Goal: Navigation & Orientation: Find specific page/section

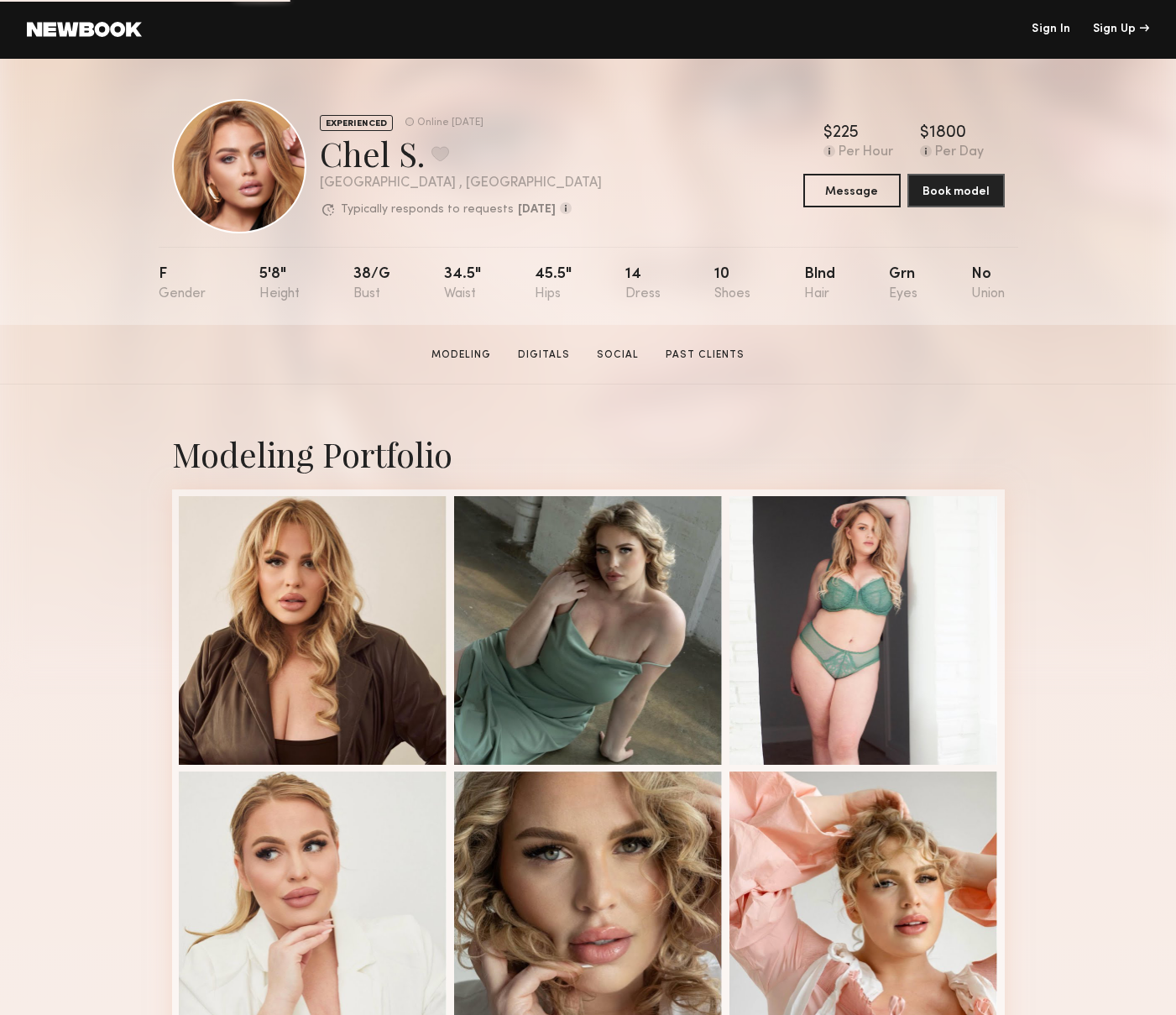
click at [1057, 31] on link "Sign In" at bounding box center [1051, 29] width 38 height 11
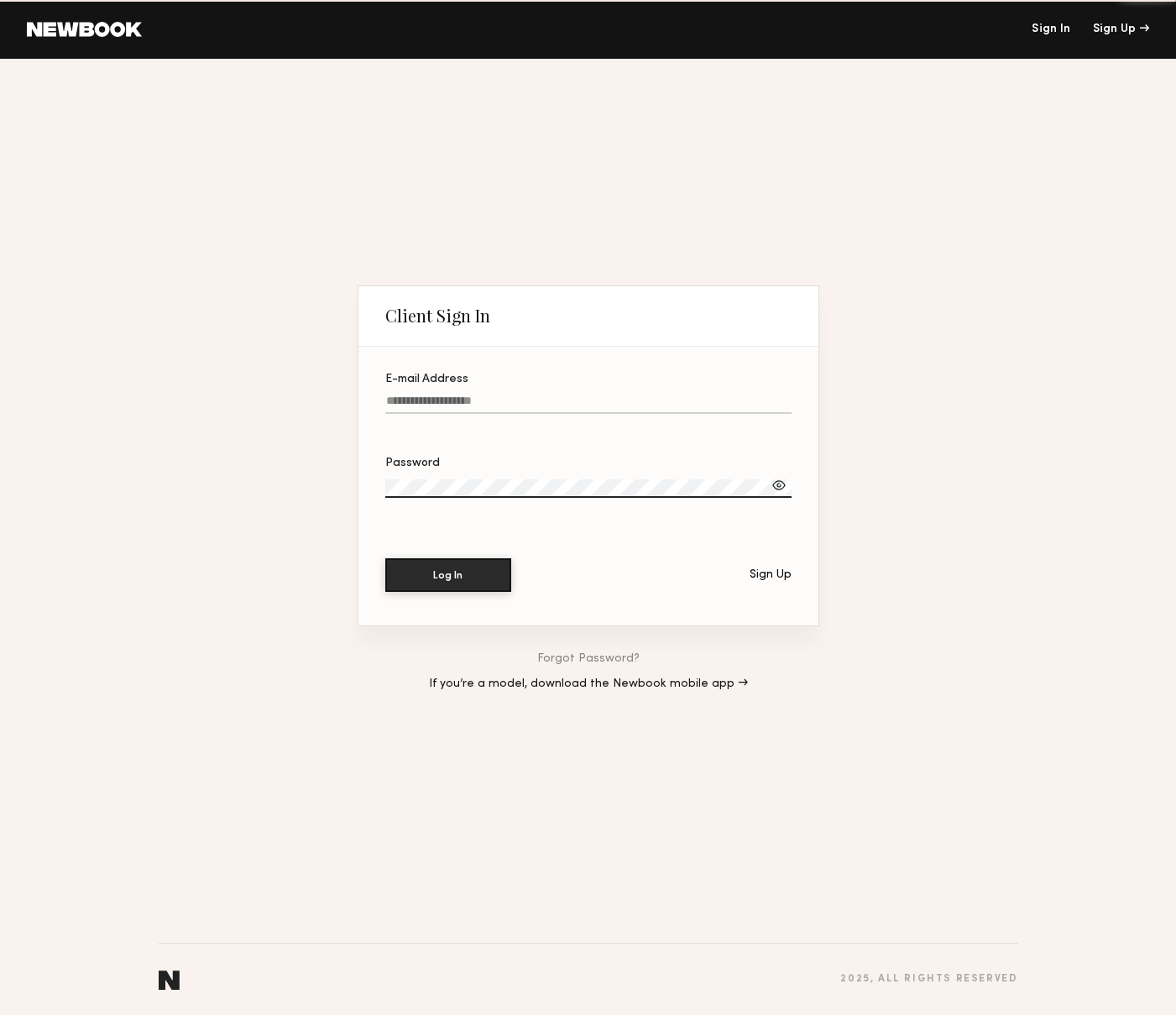
type input "**********"
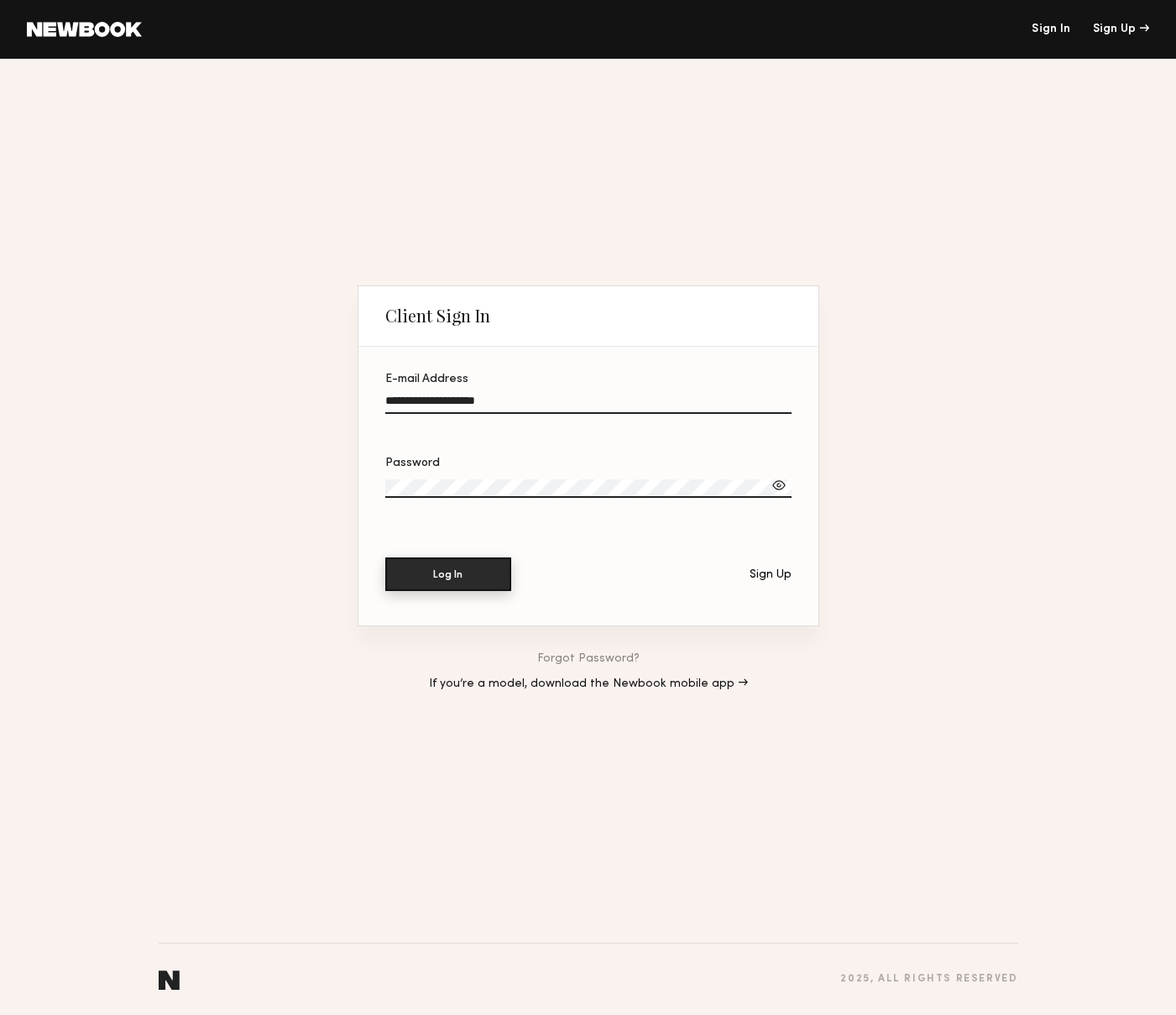
click at [460, 577] on button "Log In" at bounding box center [448, 574] width 126 height 33
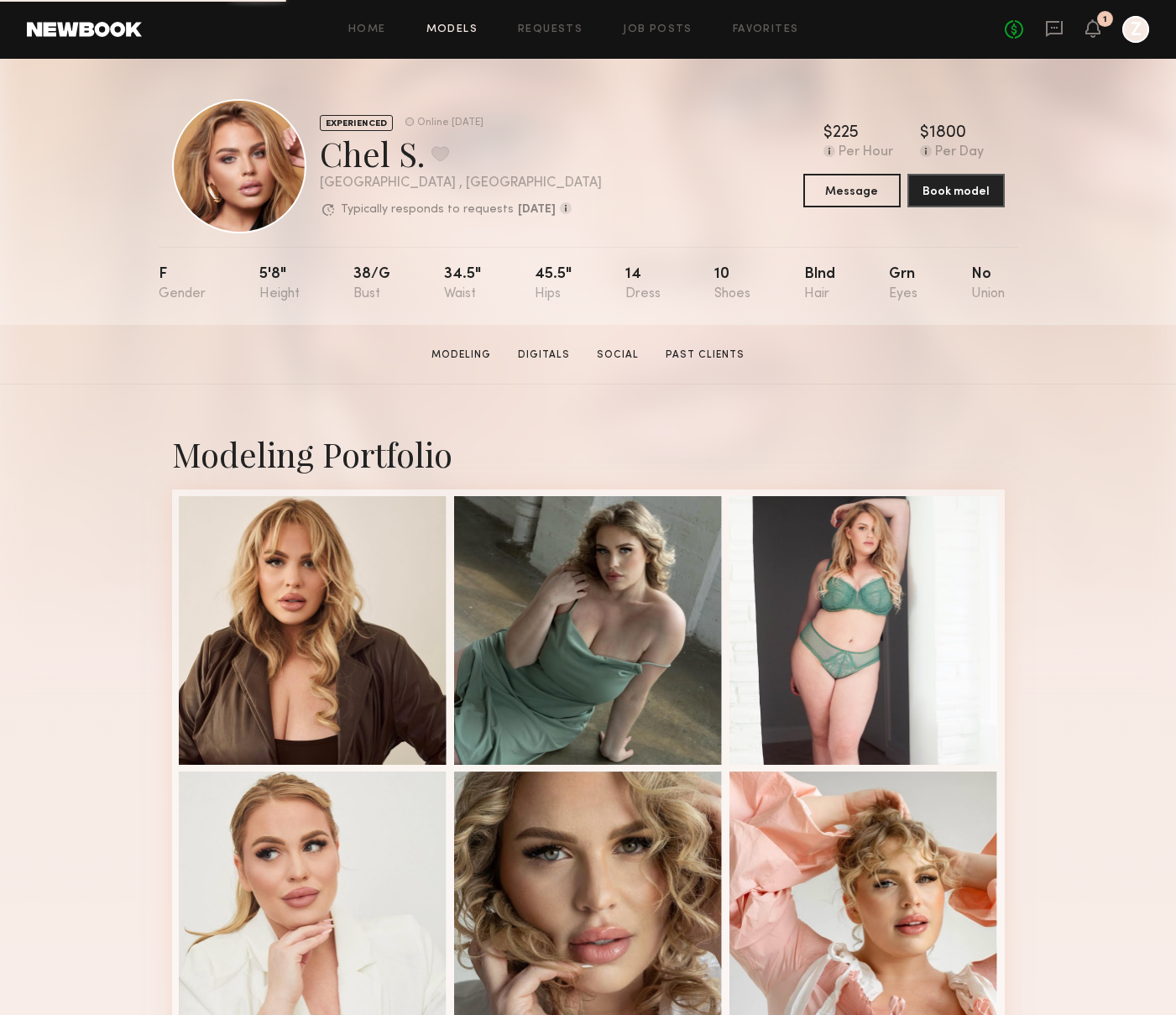
click at [448, 27] on link "Models" at bounding box center [452, 30] width 52 height 11
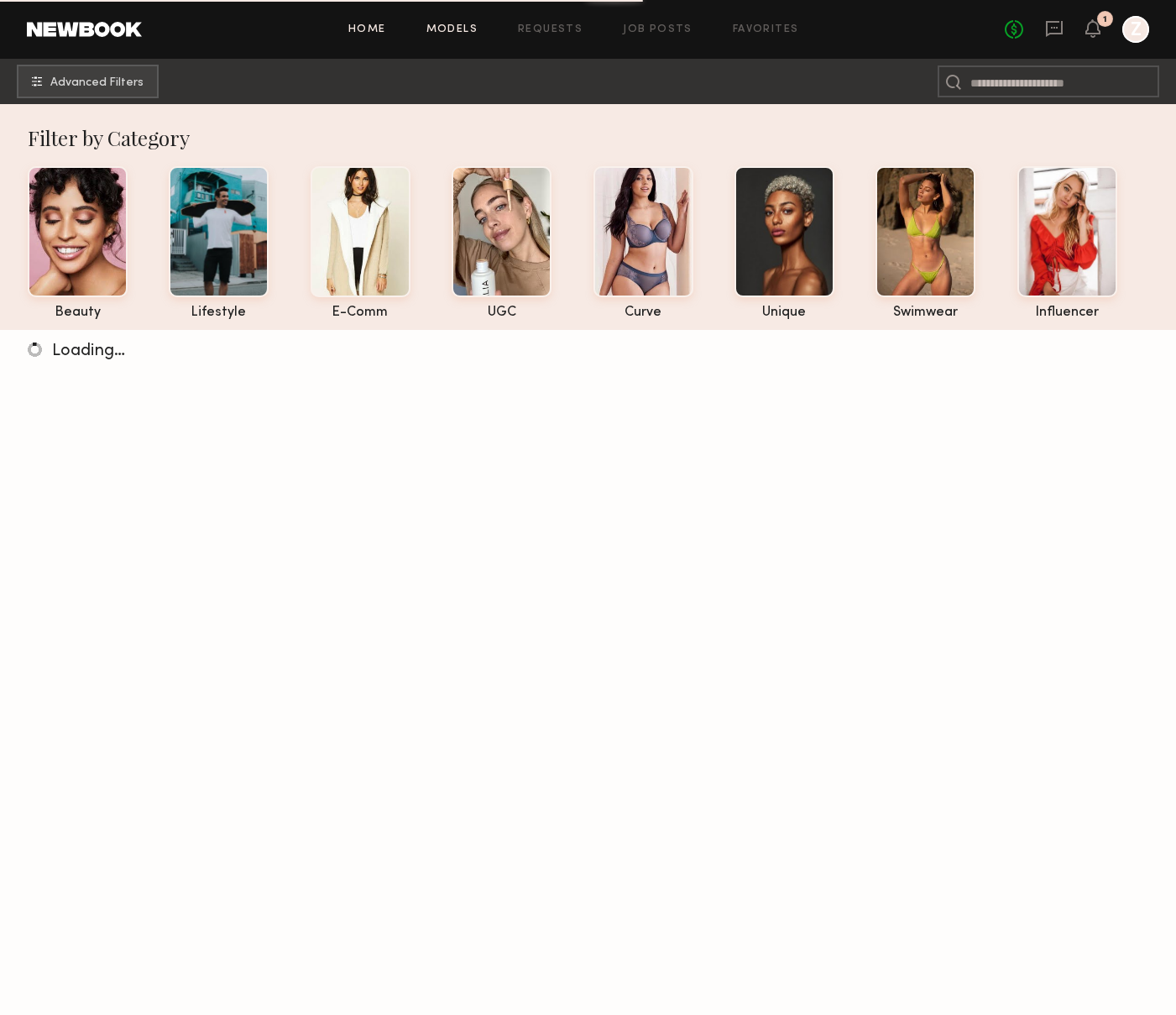
click at [365, 26] on link "Home" at bounding box center [367, 30] width 38 height 11
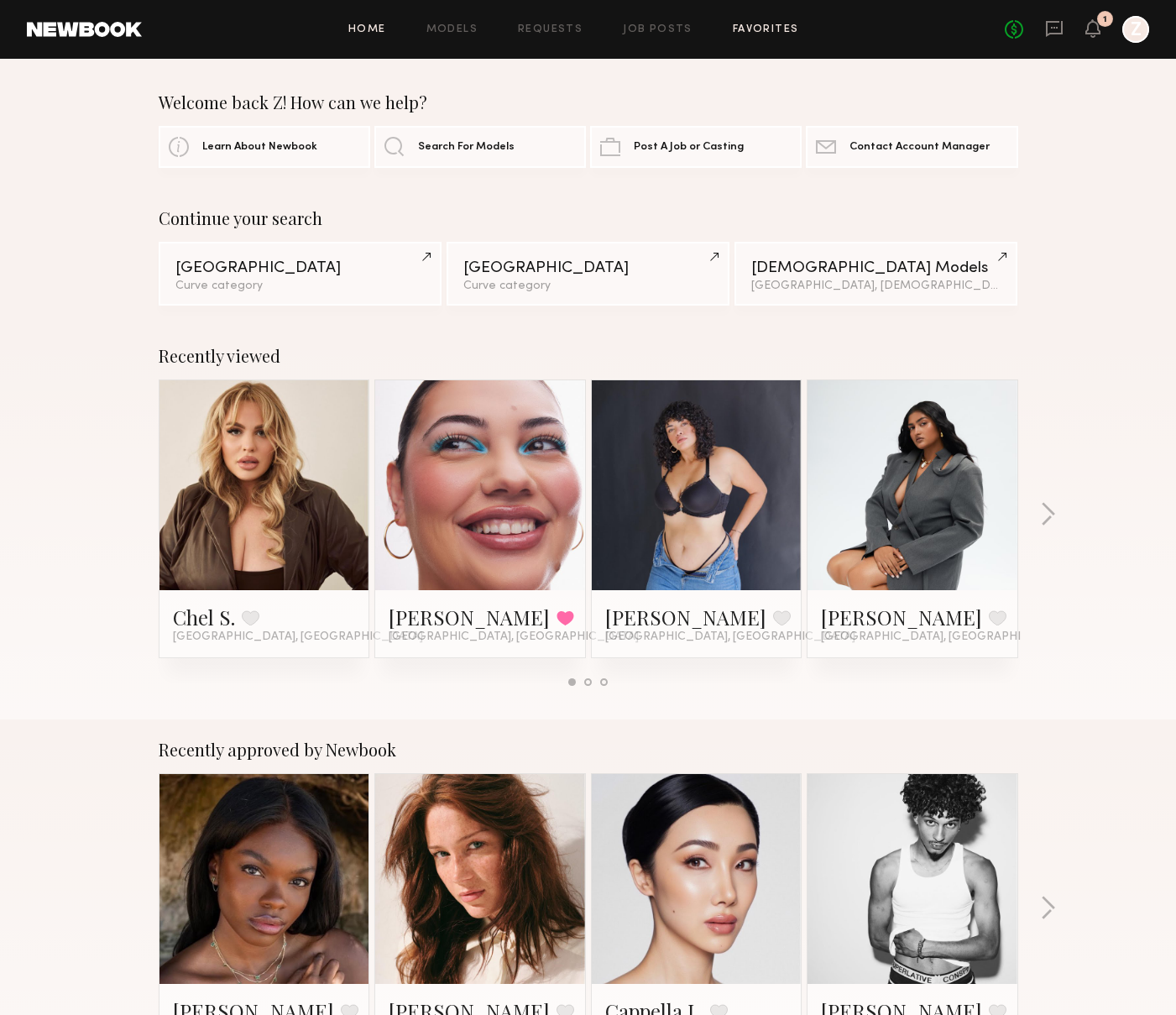
click at [771, 29] on link "Favorites" at bounding box center [767, 30] width 66 height 11
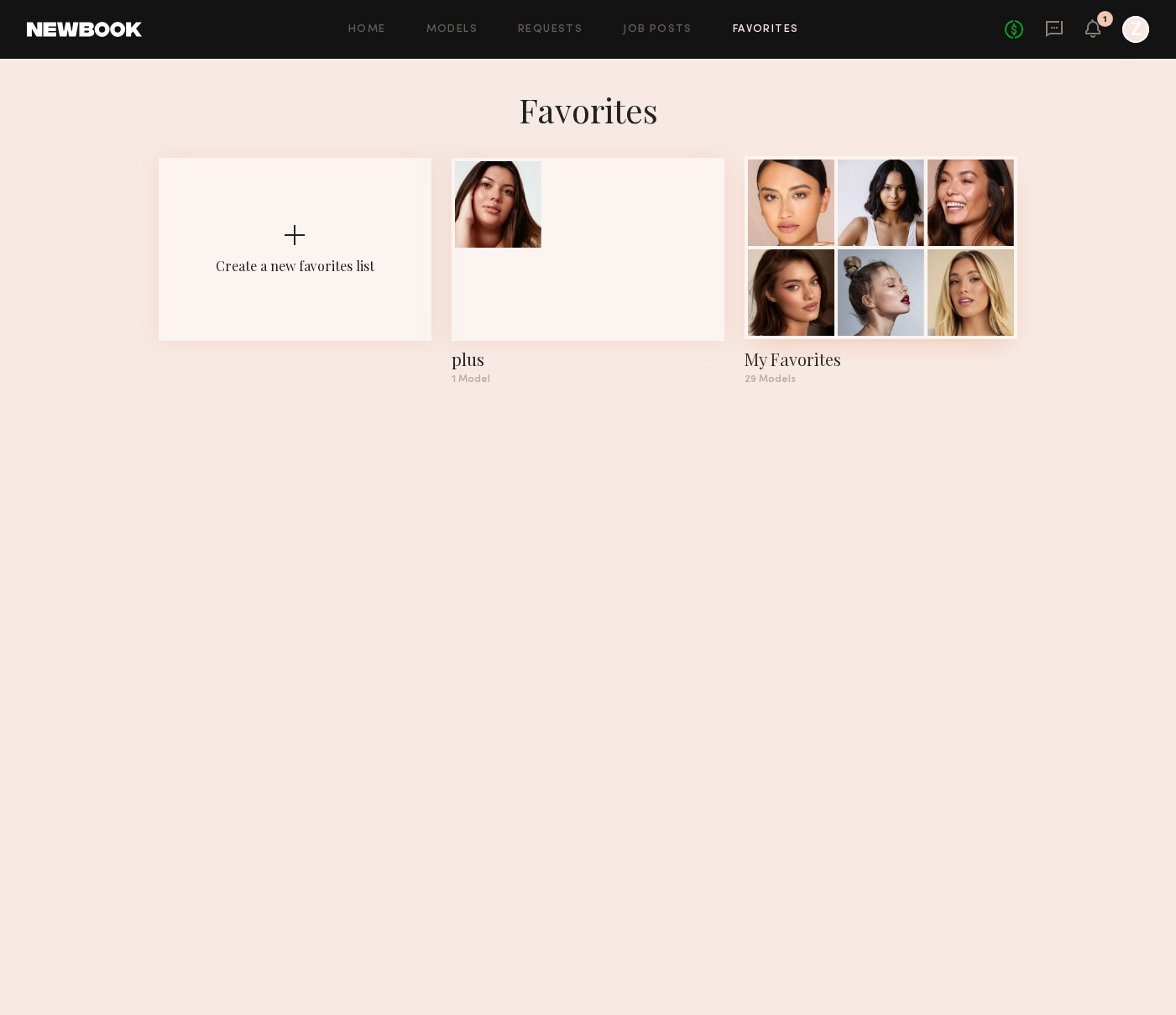
click at [885, 287] on div at bounding box center [881, 292] width 86 height 86
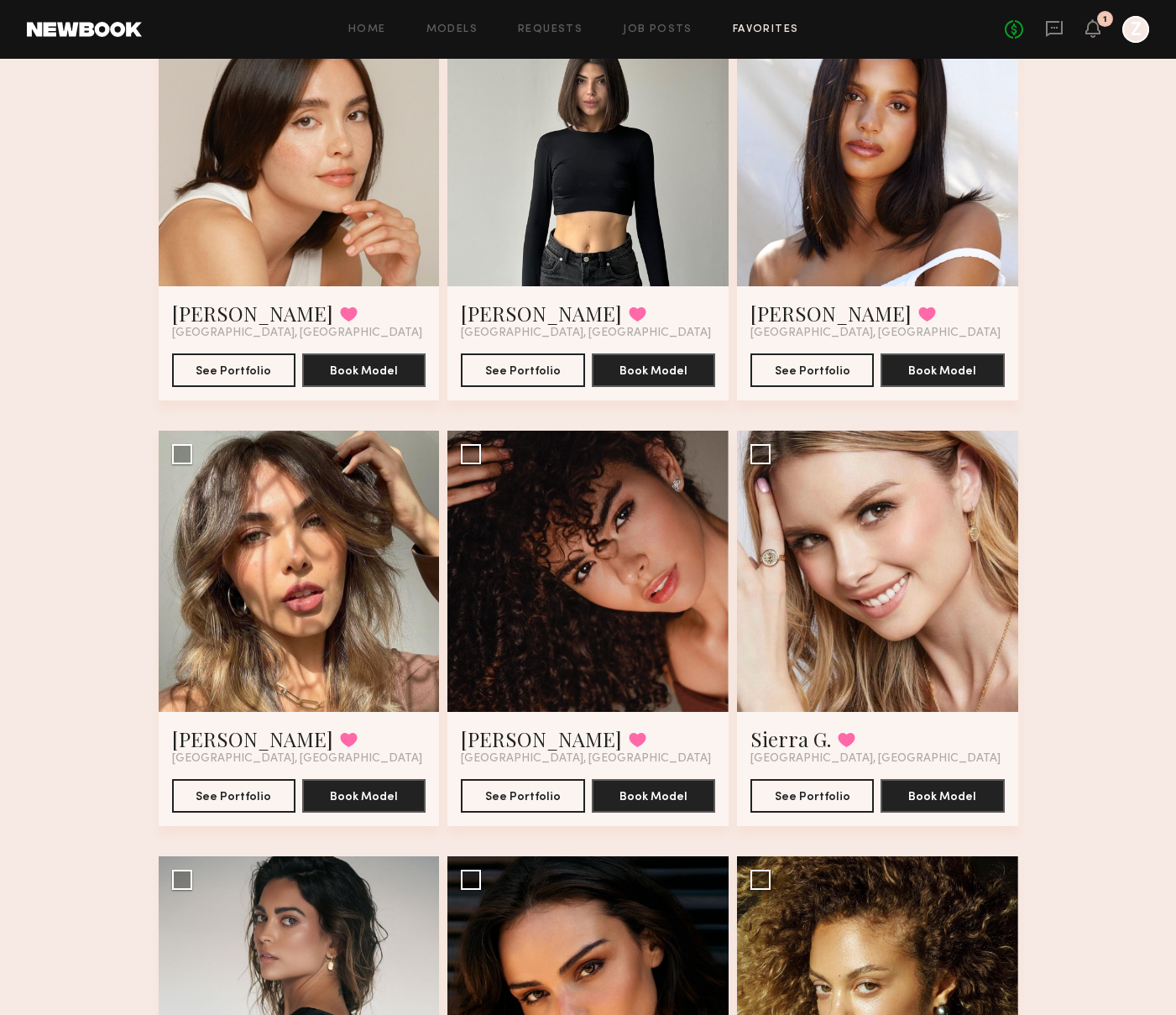
scroll to position [3459, 0]
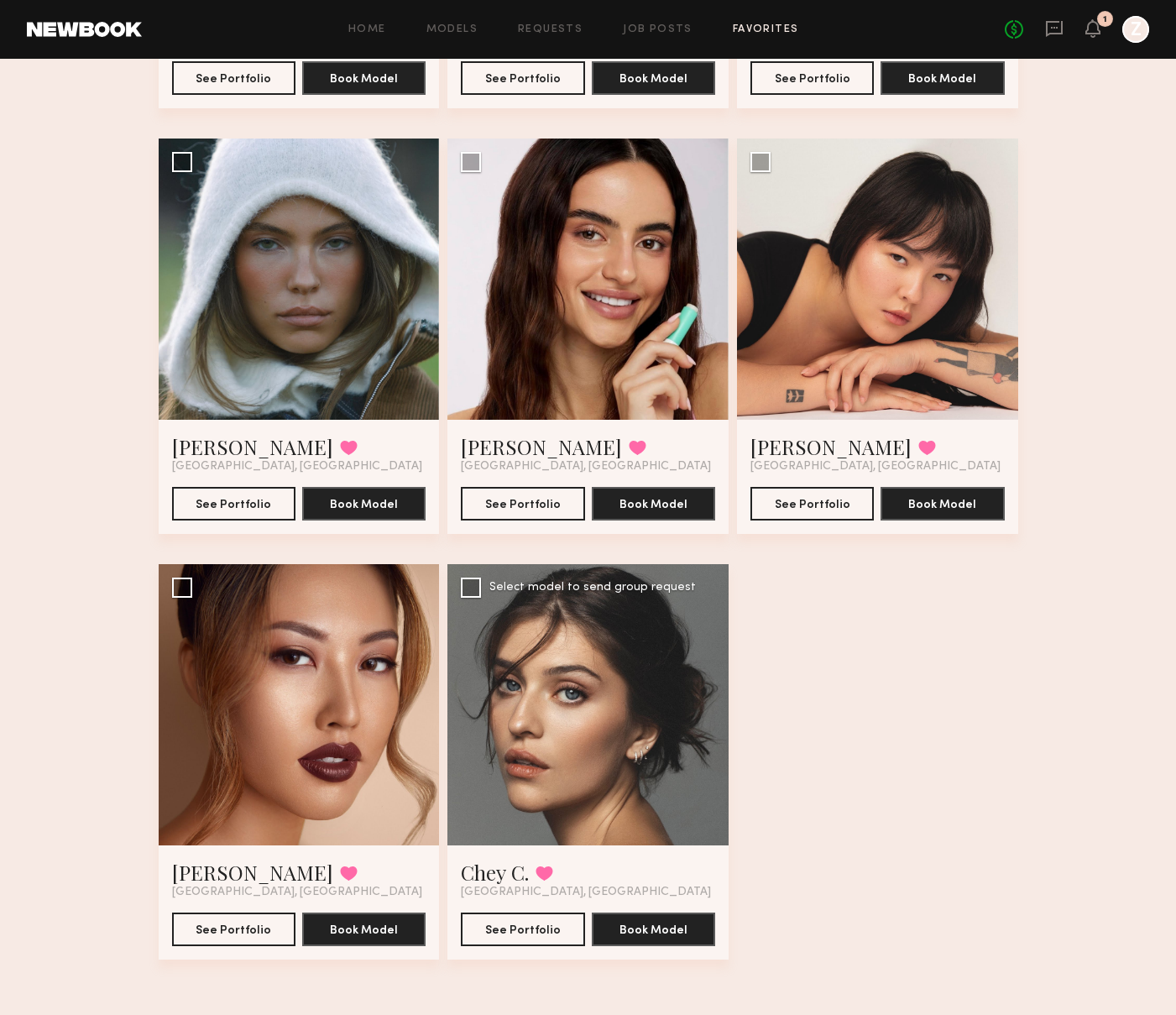
click at [585, 785] on div at bounding box center [588, 704] width 281 height 281
click at [523, 919] on button "See Portfolio" at bounding box center [522, 928] width 123 height 33
click at [391, 300] on div at bounding box center [299, 279] width 281 height 281
click at [369, 312] on div at bounding box center [299, 279] width 281 height 281
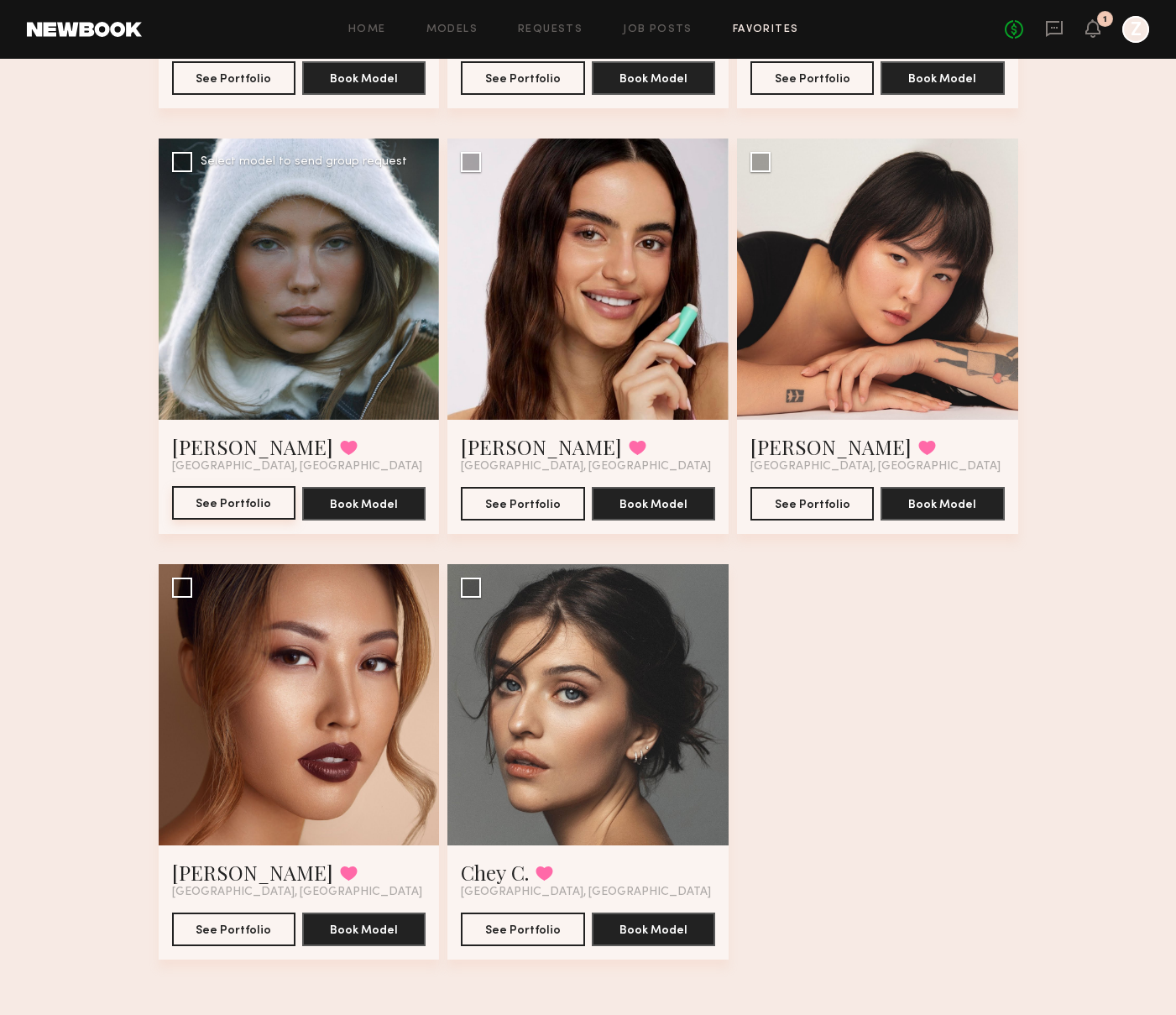
click at [249, 496] on button "See Portfolio" at bounding box center [233, 503] width 123 height 33
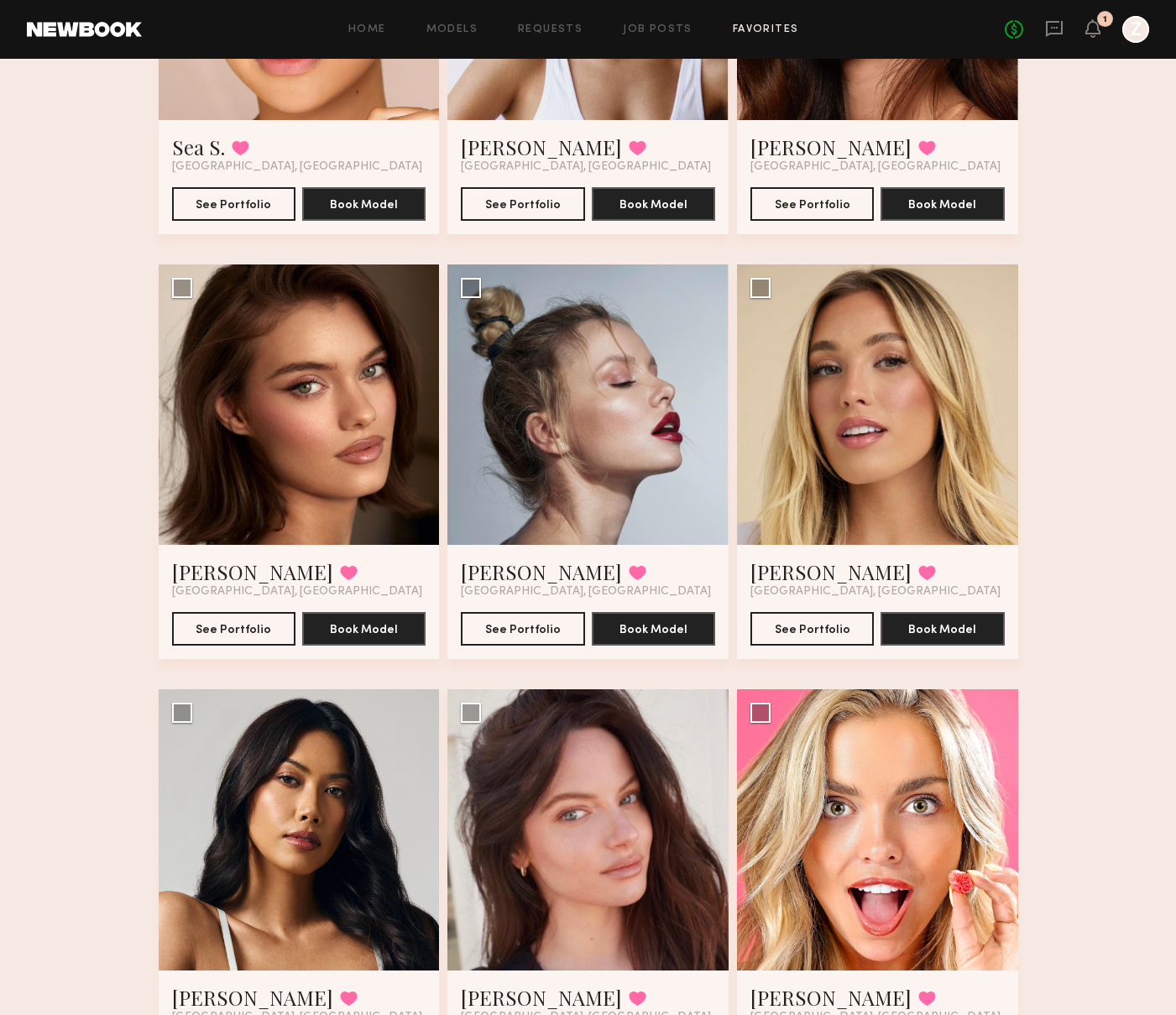
scroll to position [354, 0]
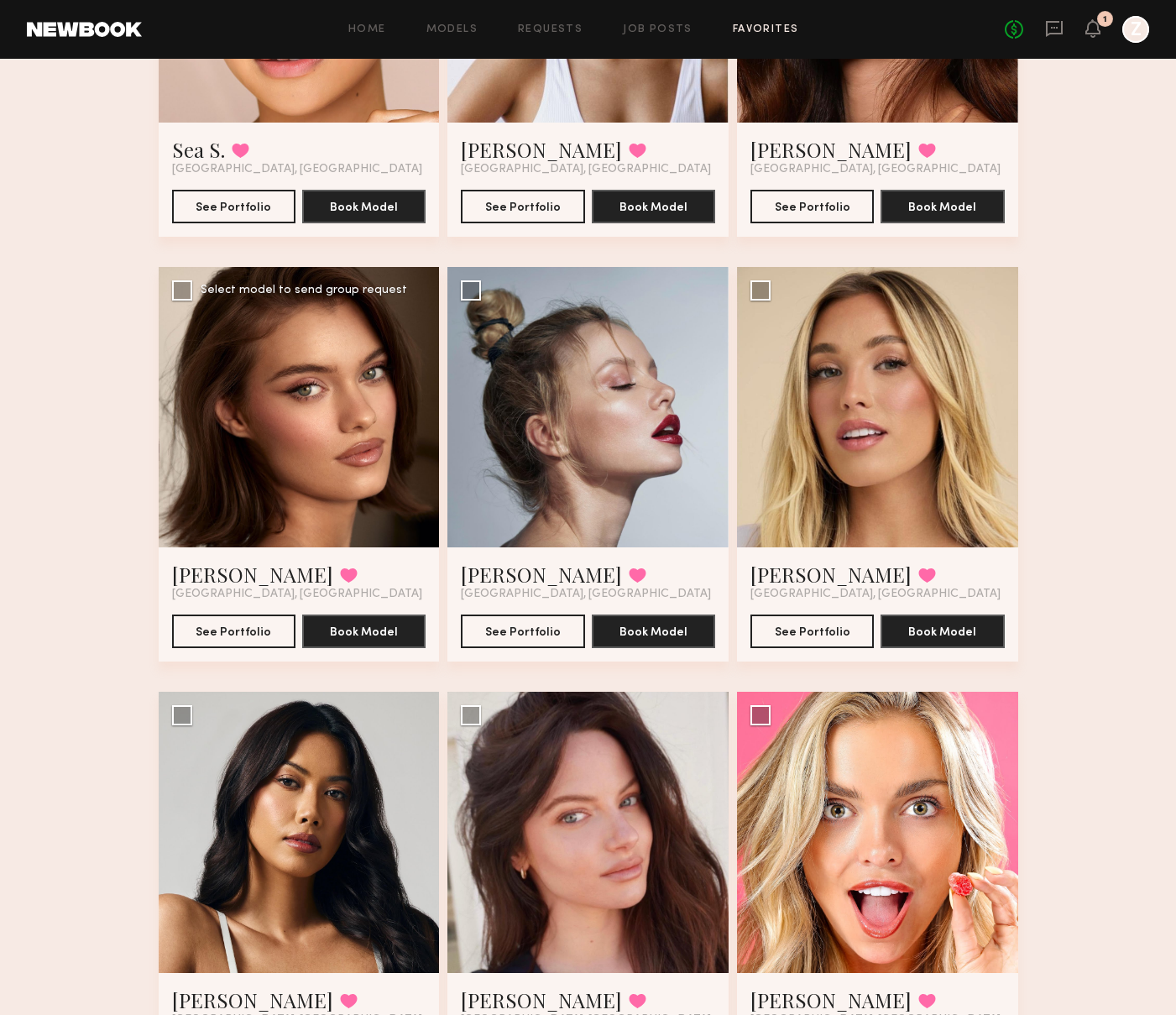
click at [265, 384] on div at bounding box center [299, 408] width 281 height 281
click at [358, 426] on div at bounding box center [299, 408] width 281 height 281
click at [230, 630] on button "See Portfolio" at bounding box center [233, 630] width 123 height 33
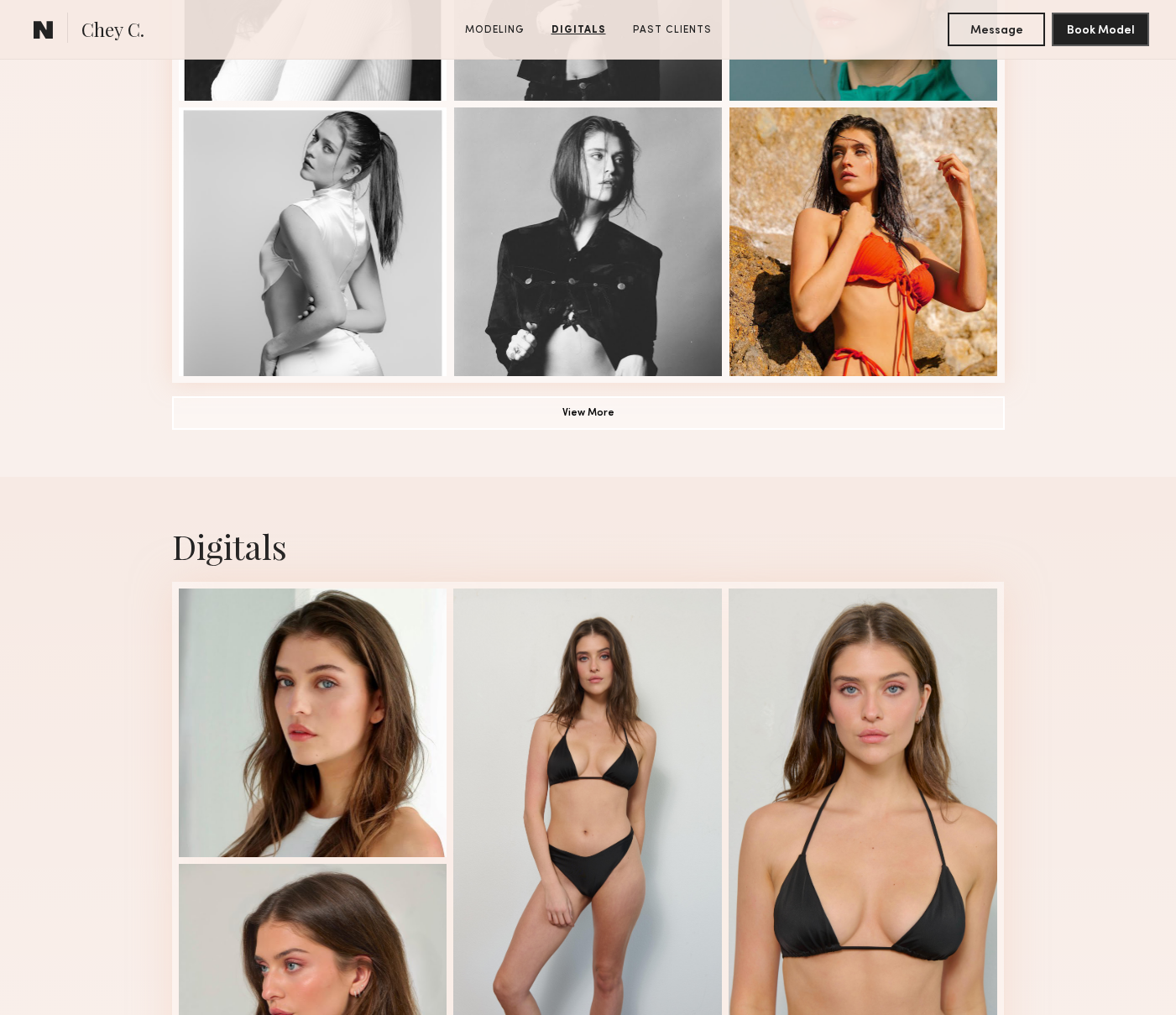
scroll to position [1128, 0]
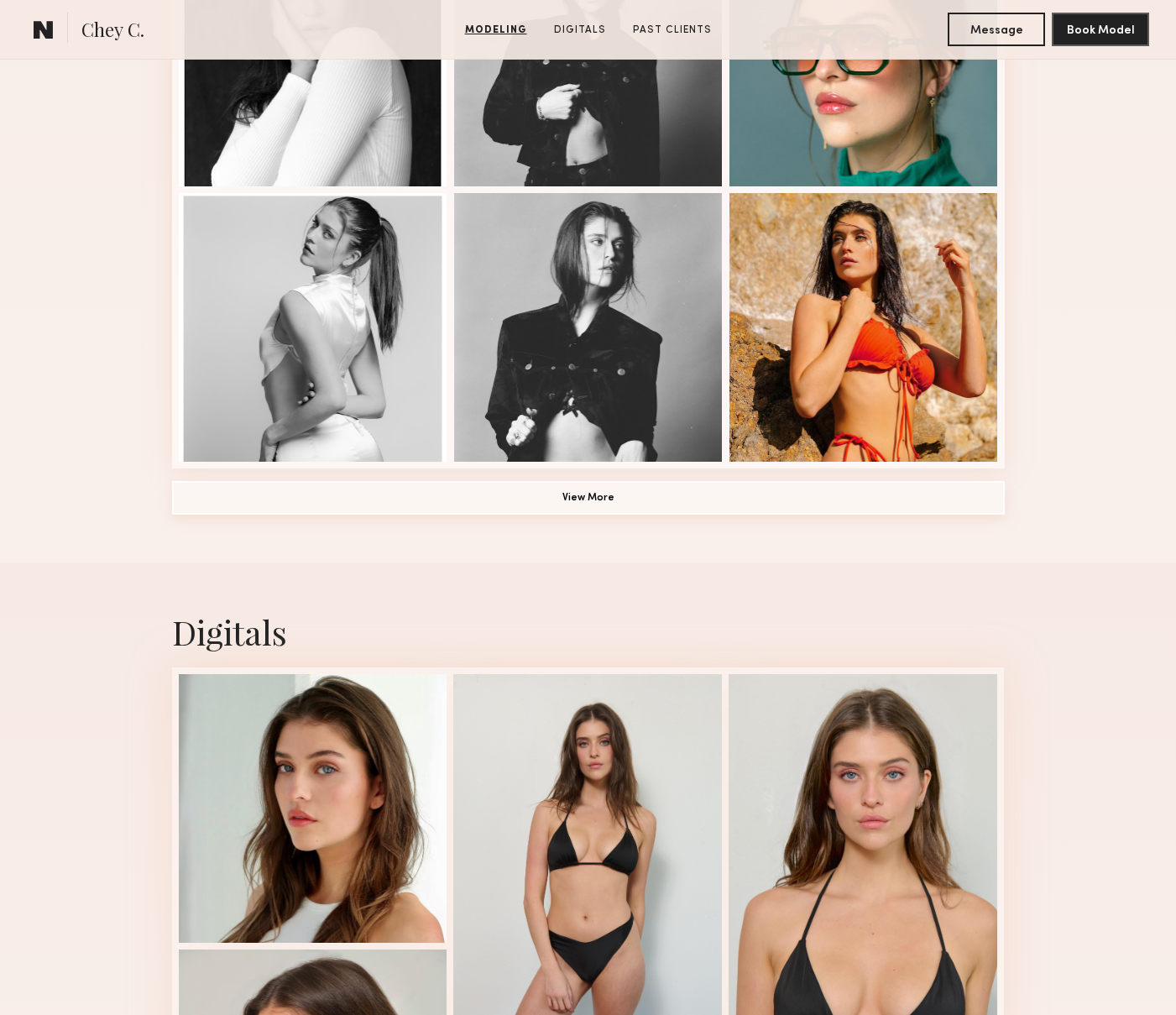
click at [657, 489] on button "View More" at bounding box center [588, 497] width 833 height 33
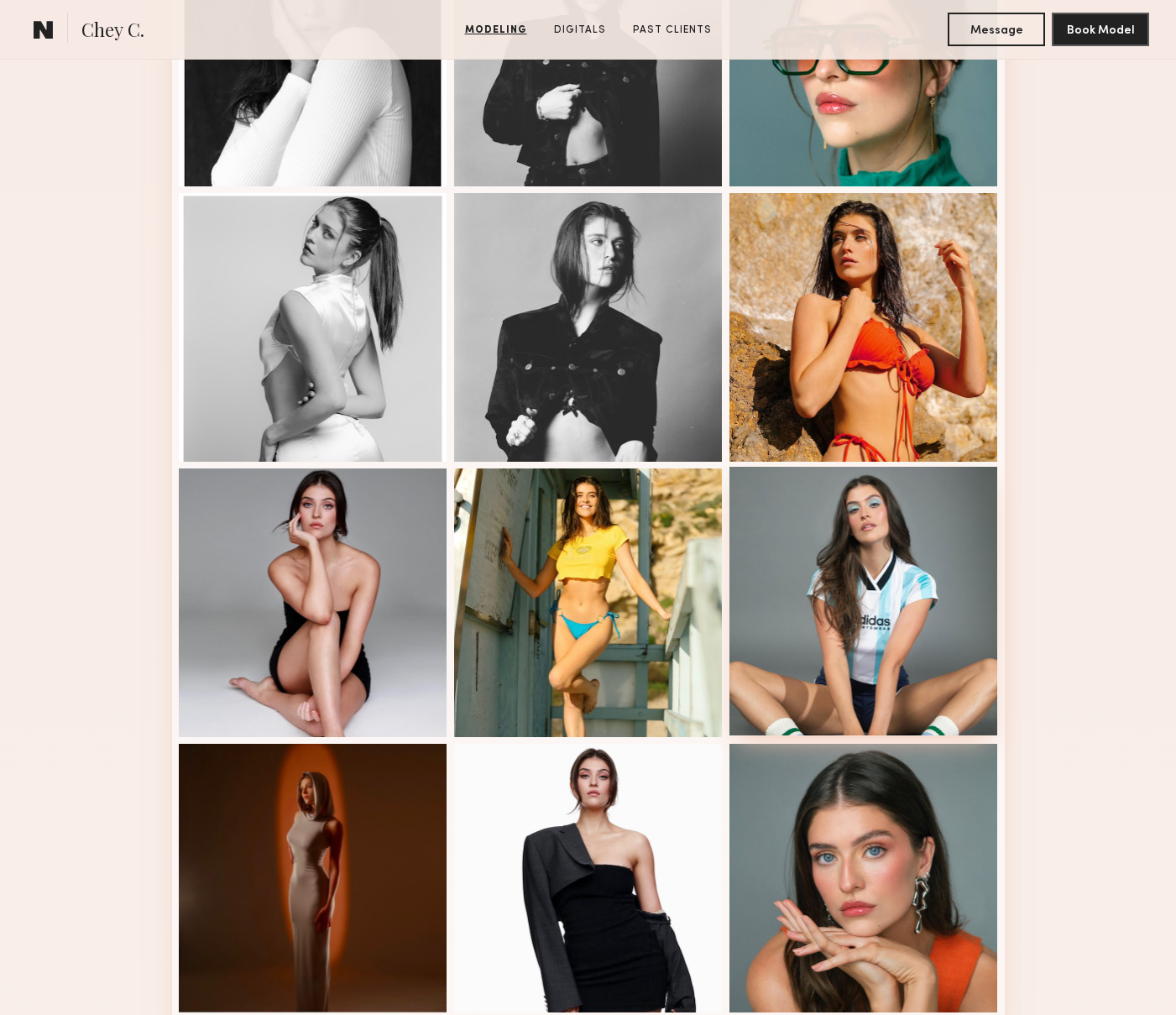
scroll to position [1274, 0]
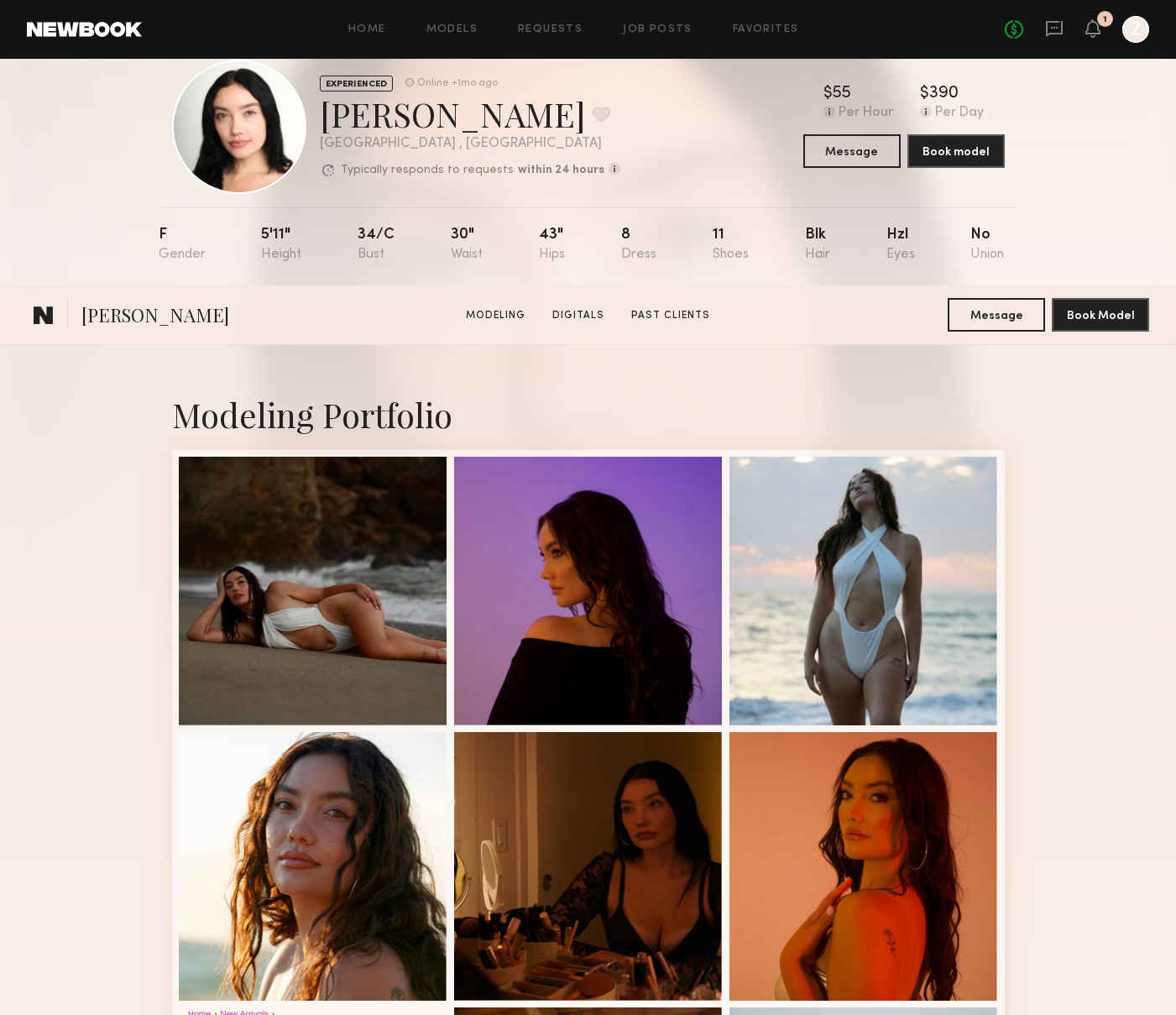
scroll to position [816, 0]
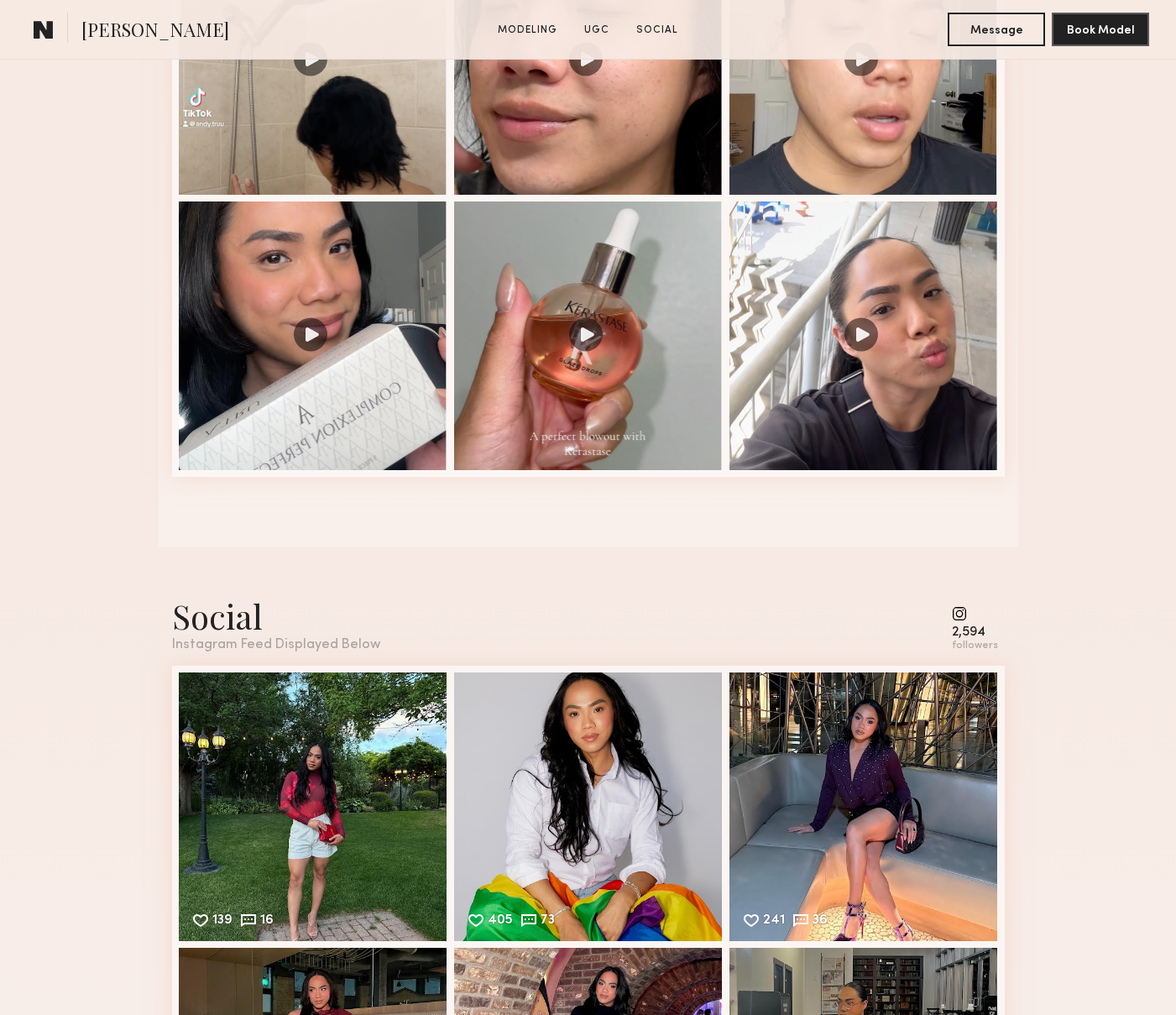
scroll to position [2844, 0]
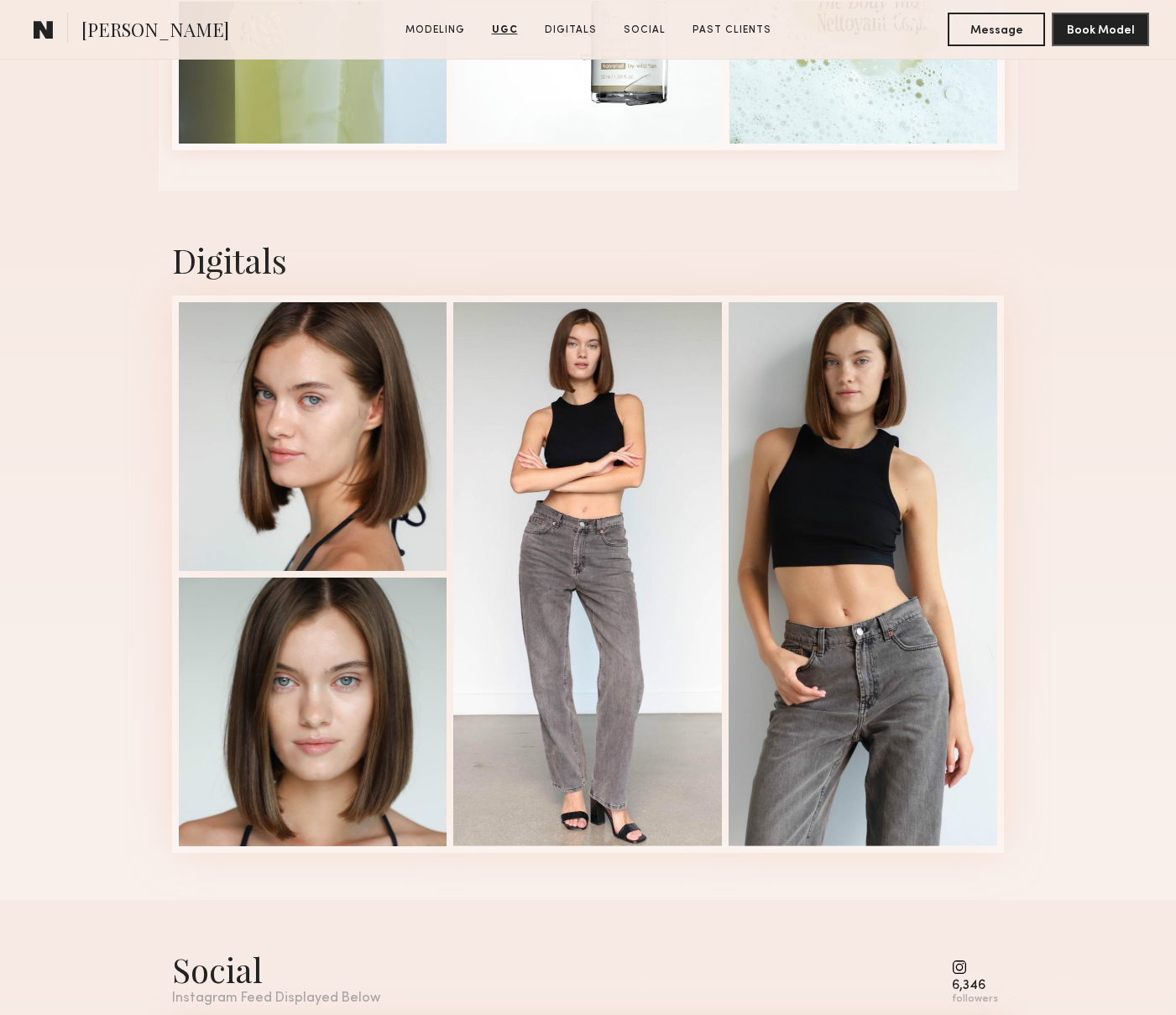
scroll to position [4038, 0]
